Goal: Find specific page/section: Find specific page/section

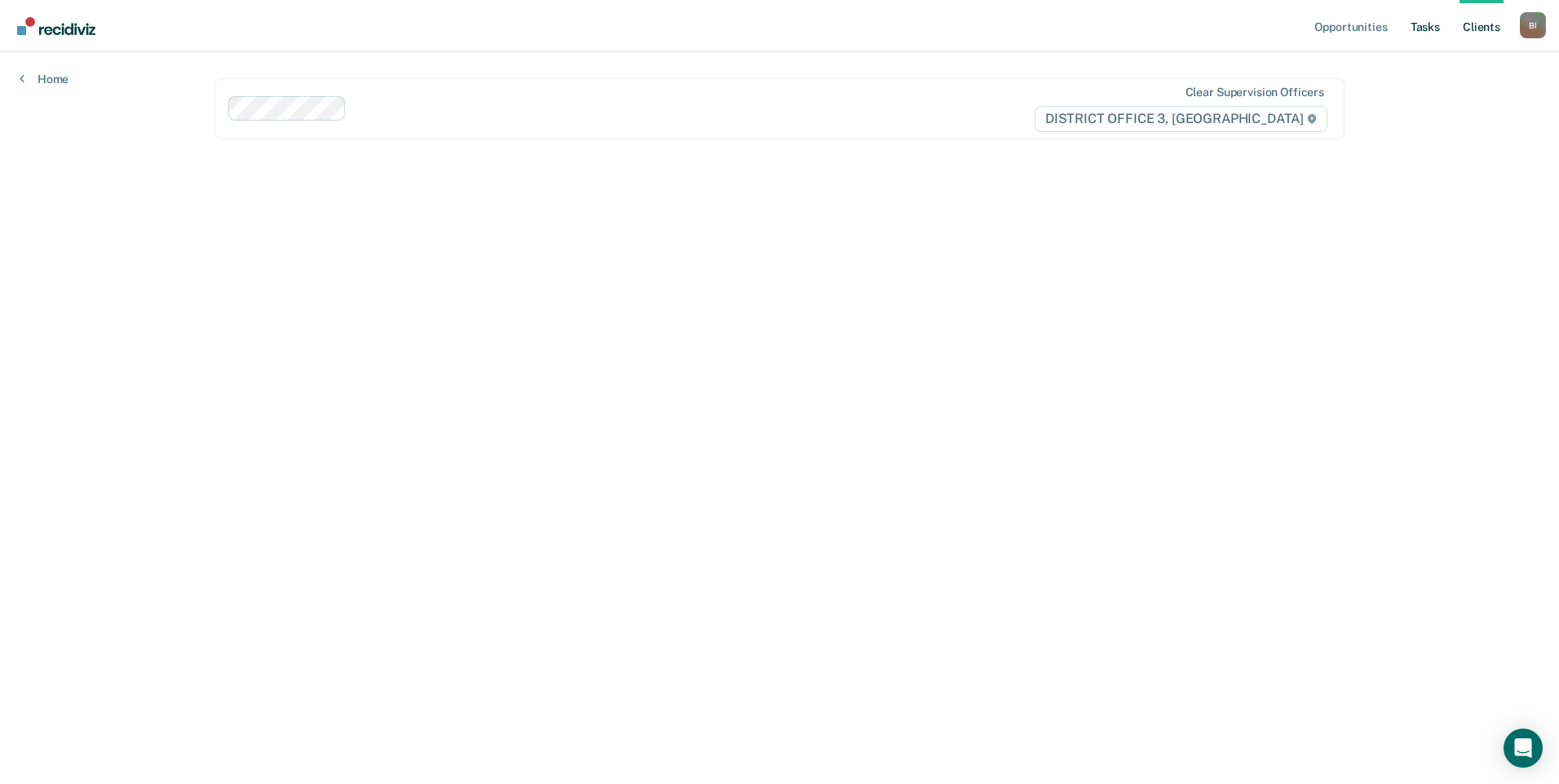
click at [1428, 31] on link "Tasks" at bounding box center [1425, 26] width 36 height 52
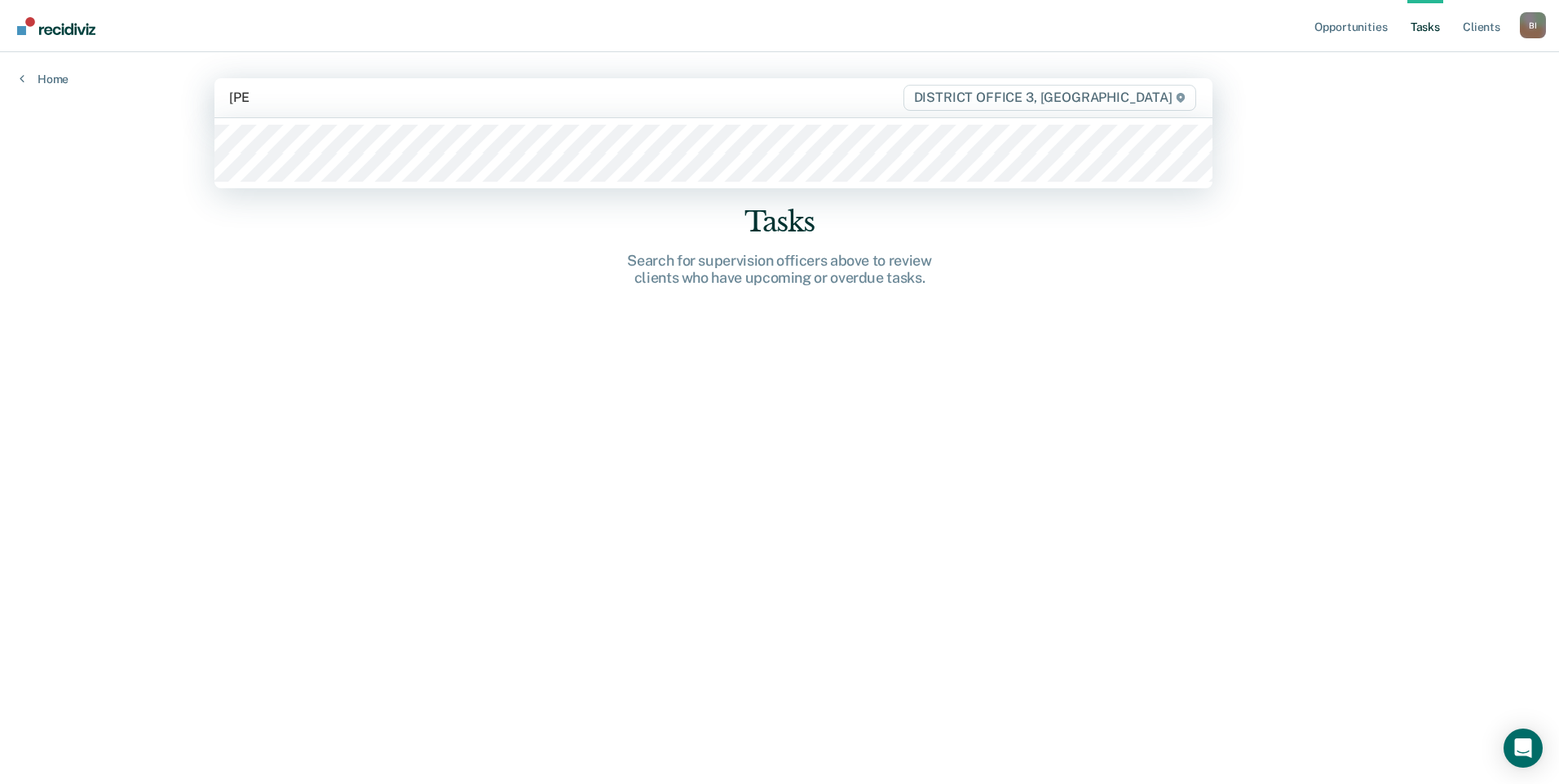
type input "wilki"
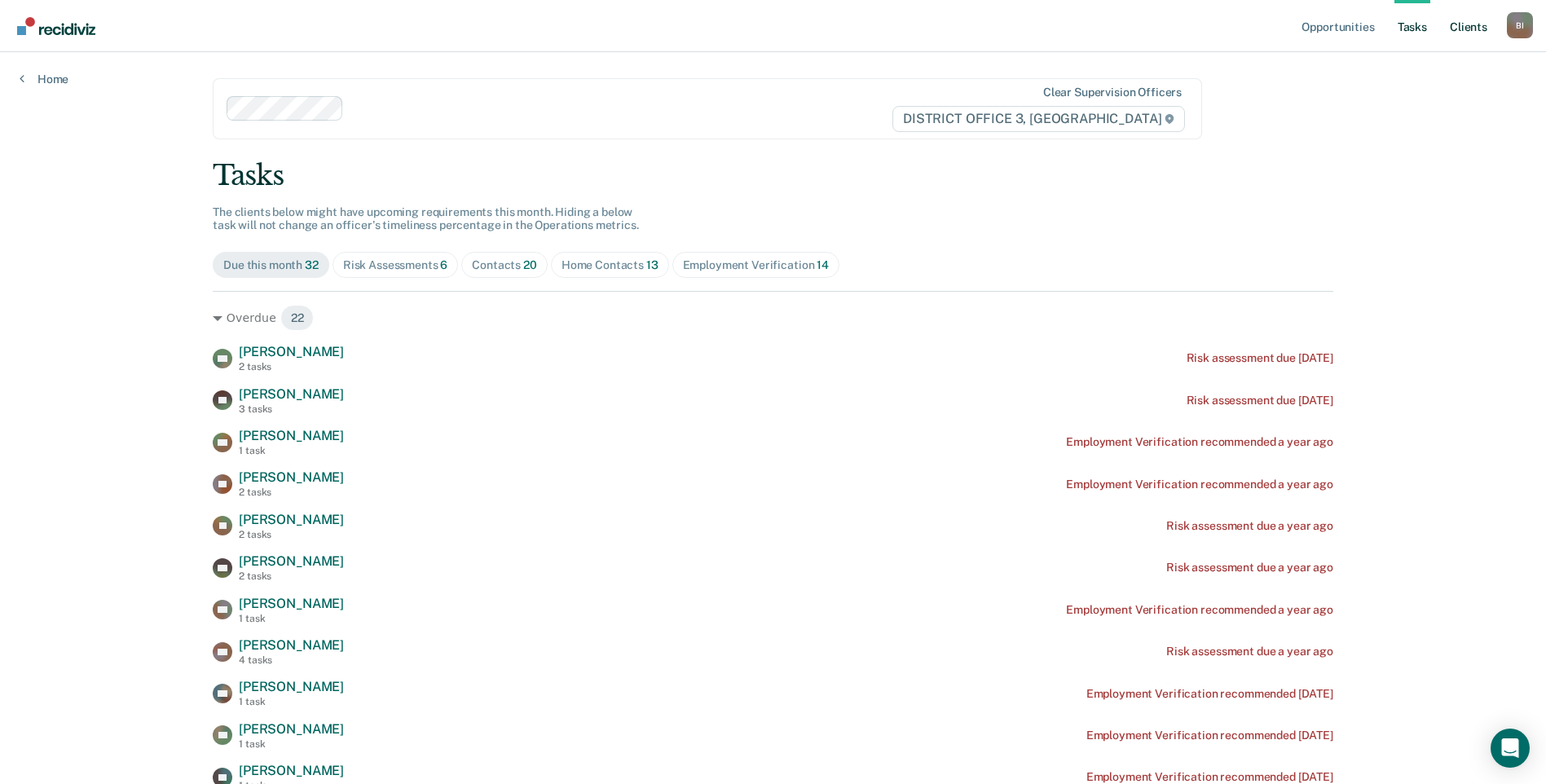
click at [1463, 22] on link "Client s" at bounding box center [1469, 26] width 44 height 52
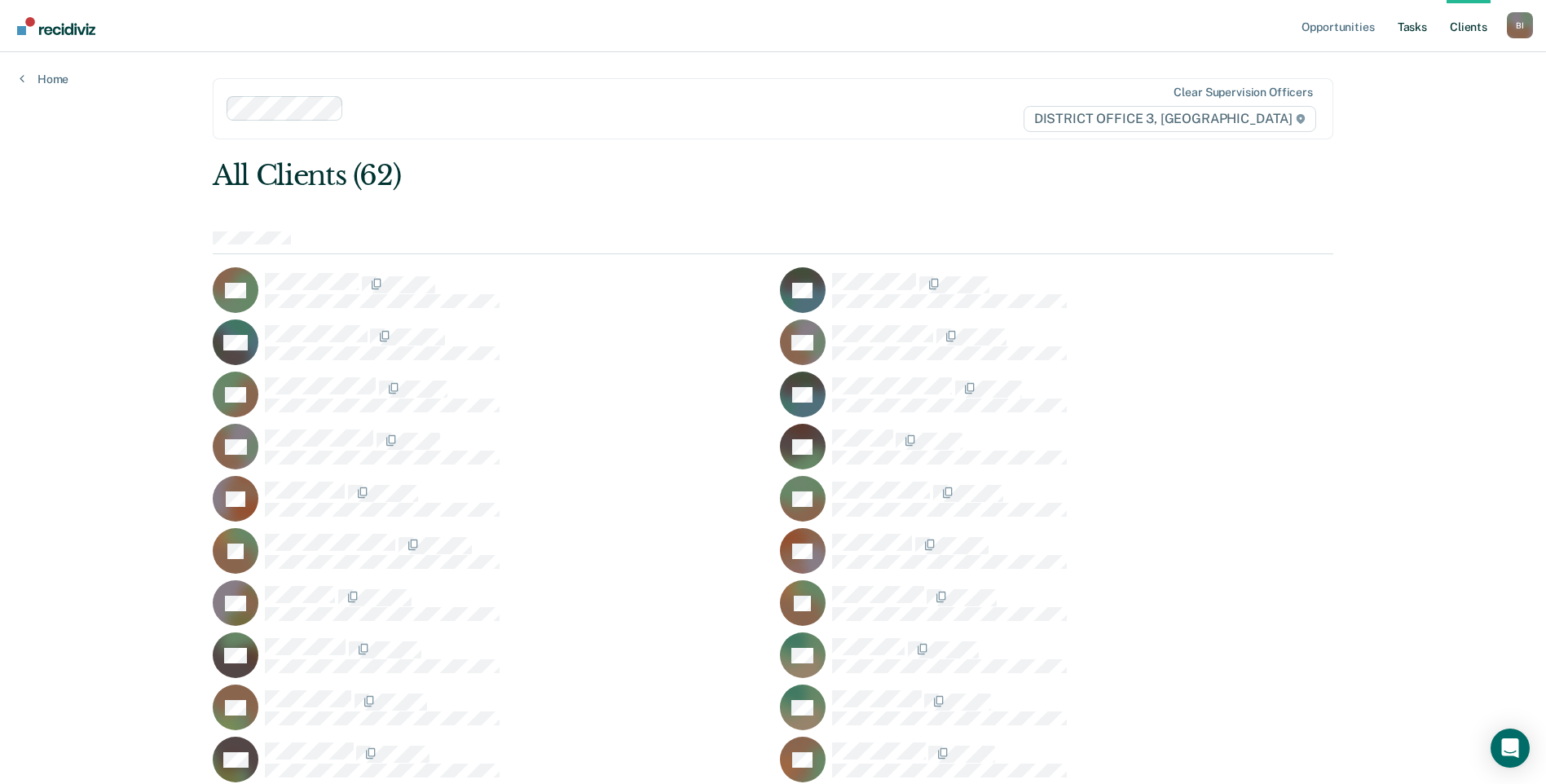
click at [1411, 33] on link "Tasks" at bounding box center [1413, 26] width 36 height 52
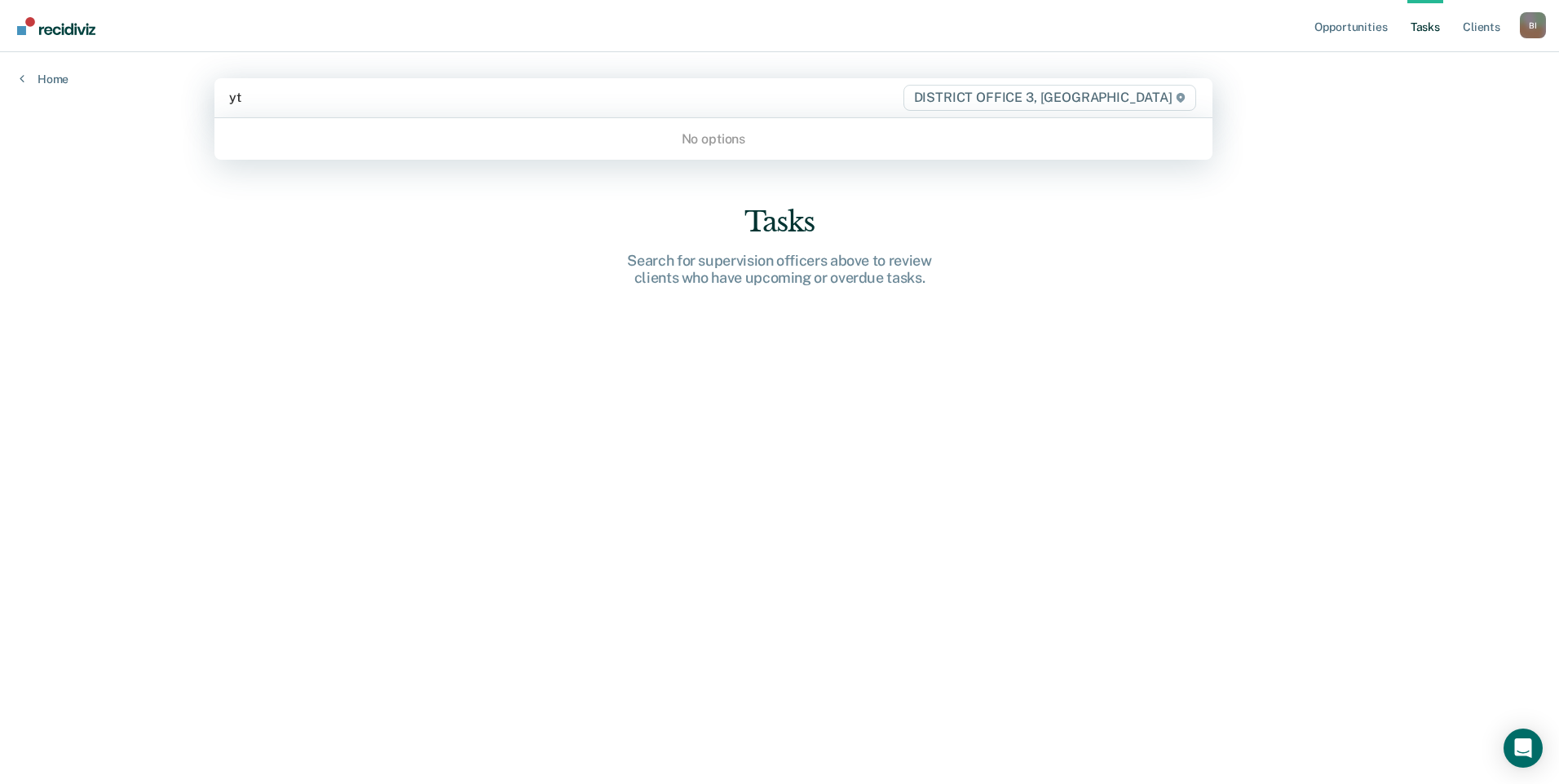
type input "y"
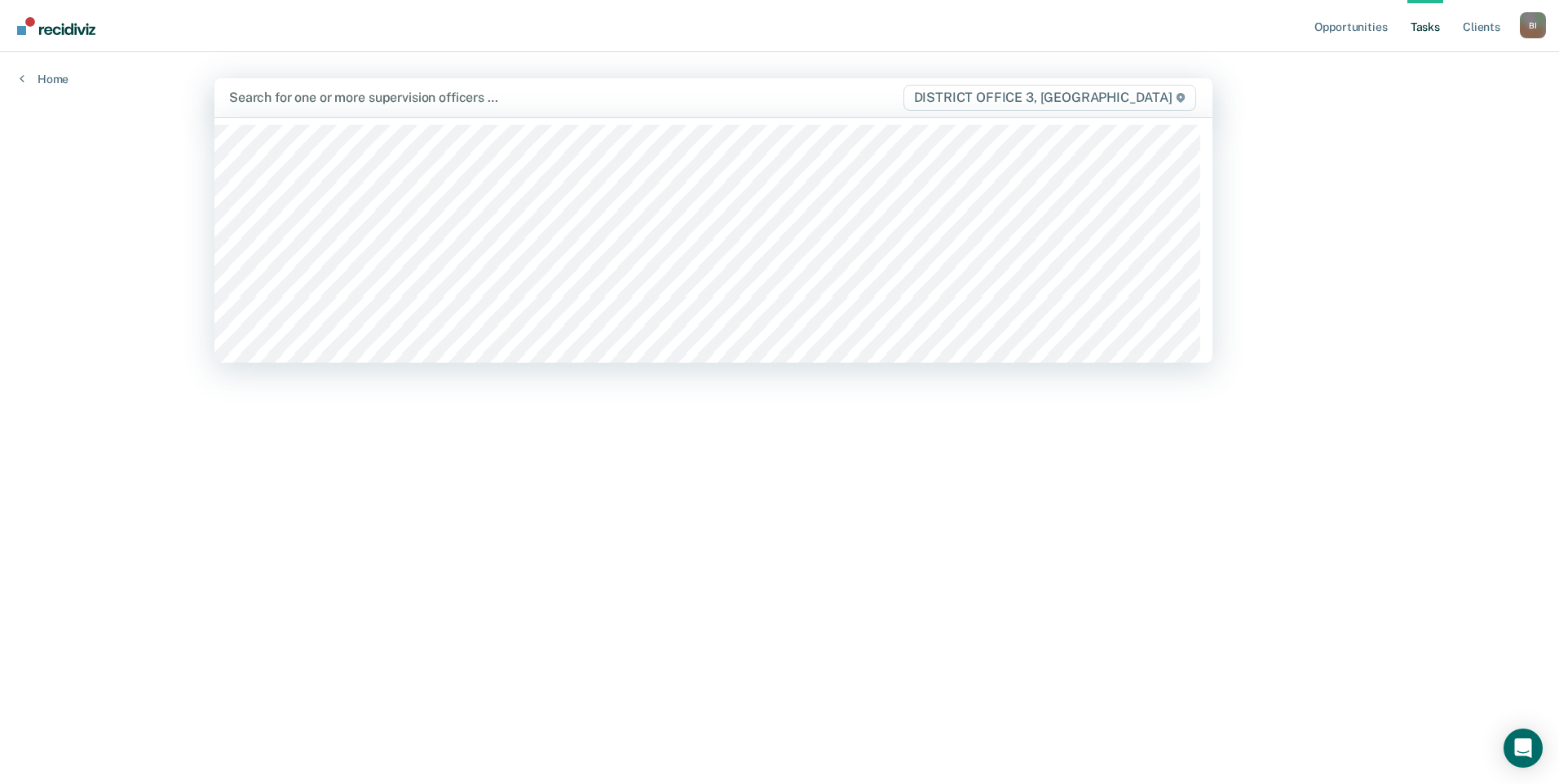
type input "u"
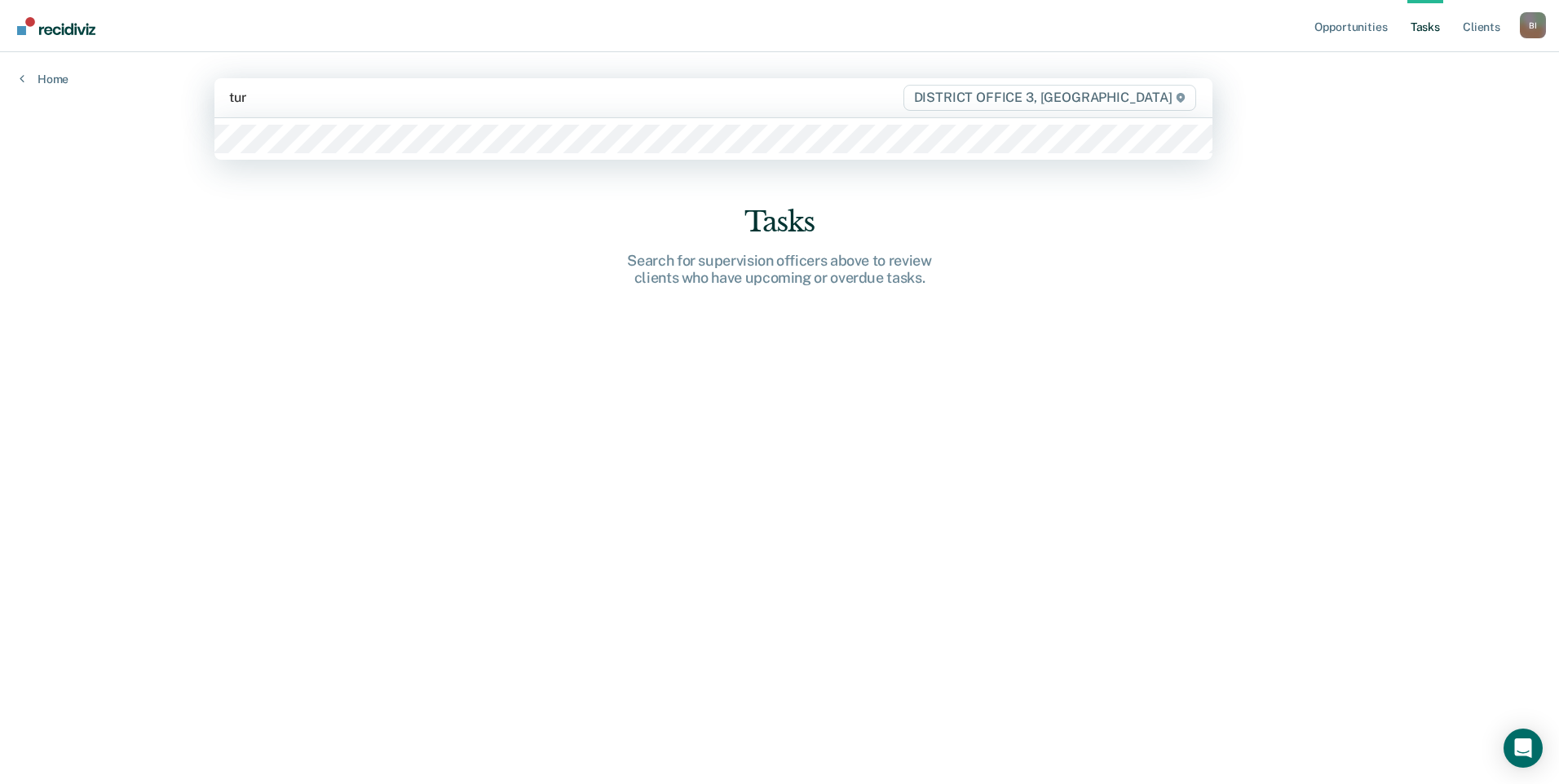
type input "turn"
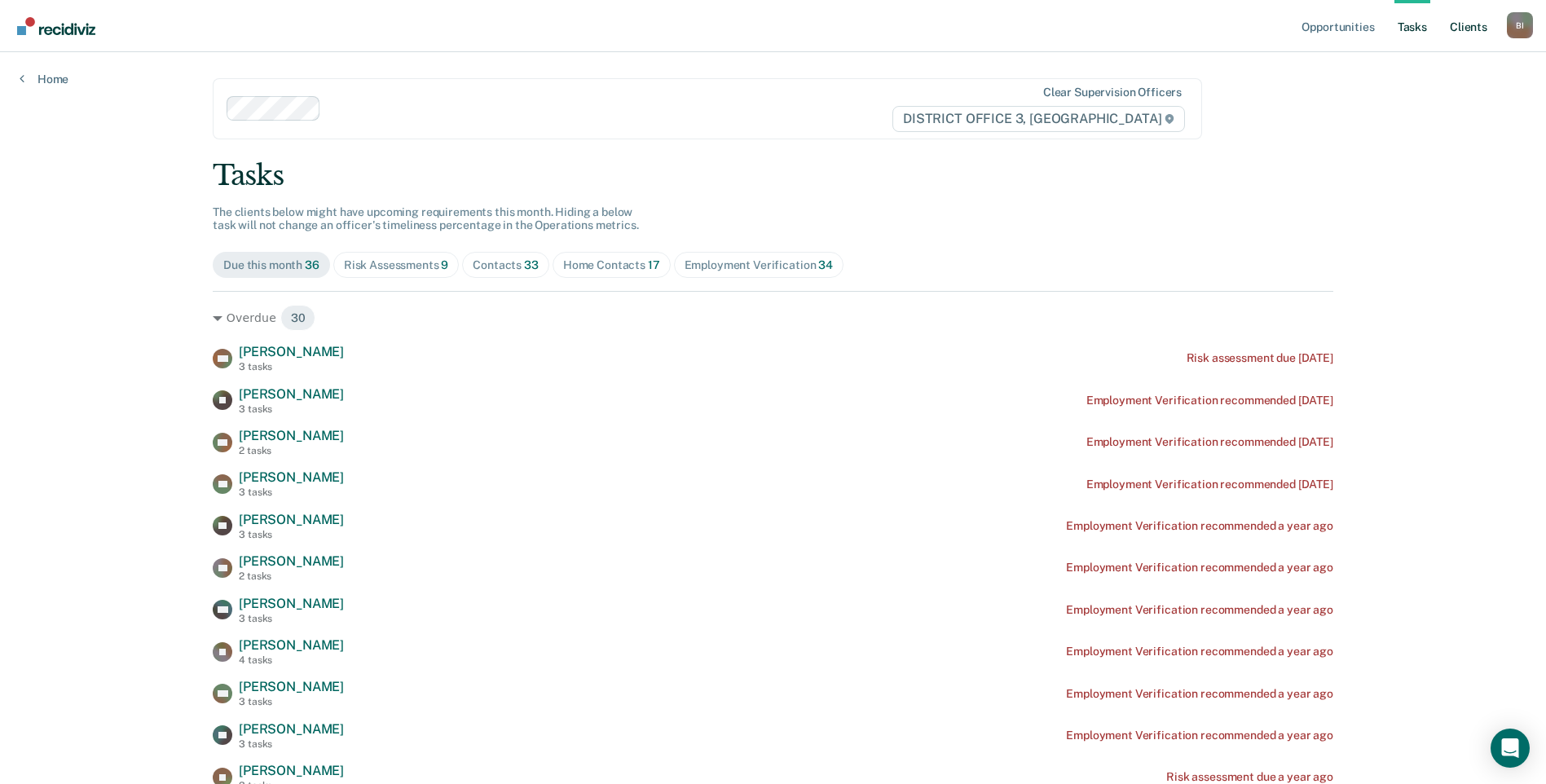
click at [1458, 24] on link "Client s" at bounding box center [1469, 26] width 44 height 52
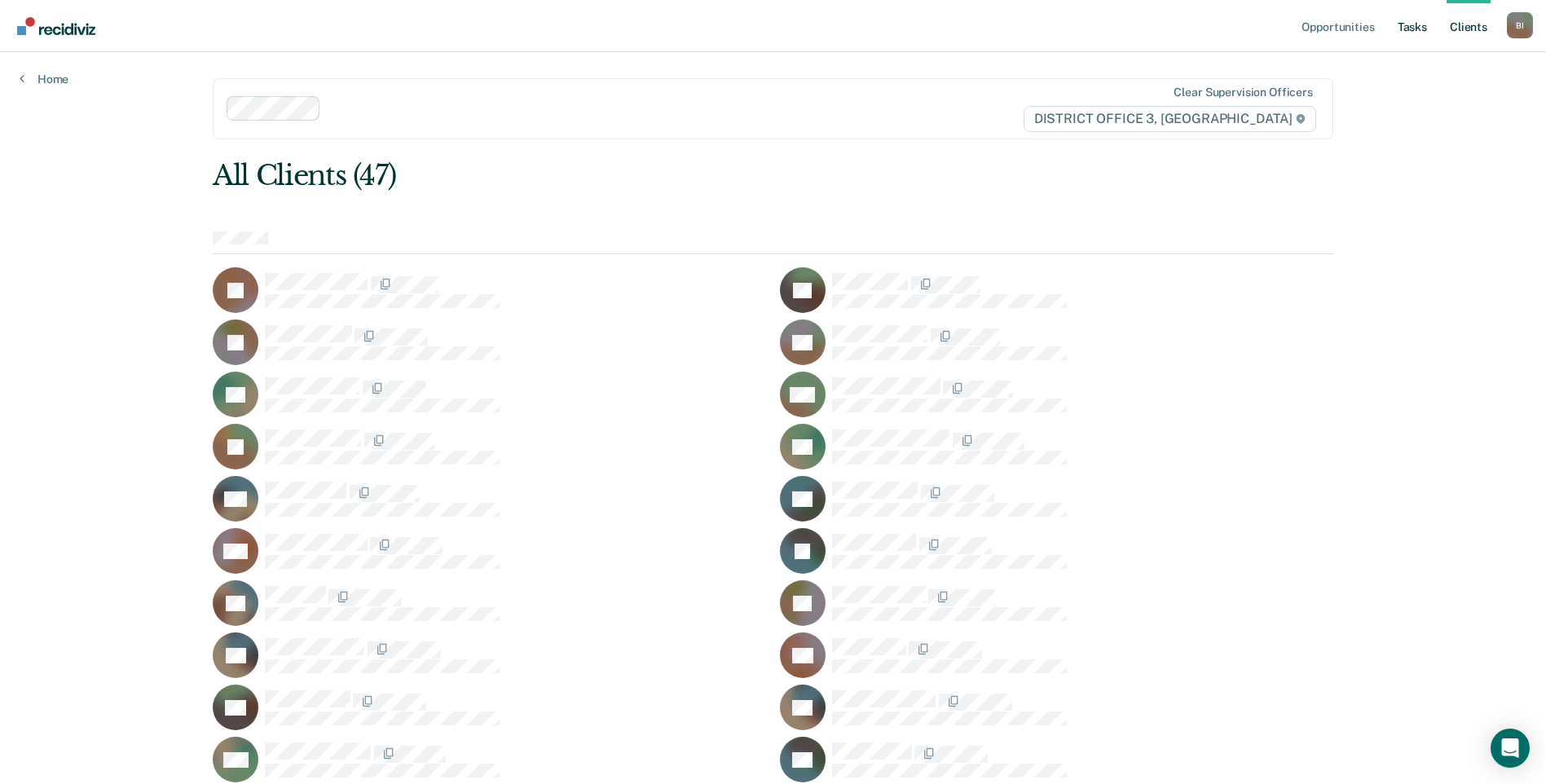
click at [1433, 38] on ul "Opportunities Tasks Client s" at bounding box center [1403, 26] width 208 height 52
click at [1426, 33] on link "Tasks" at bounding box center [1413, 26] width 36 height 52
